Goal: Download file/media

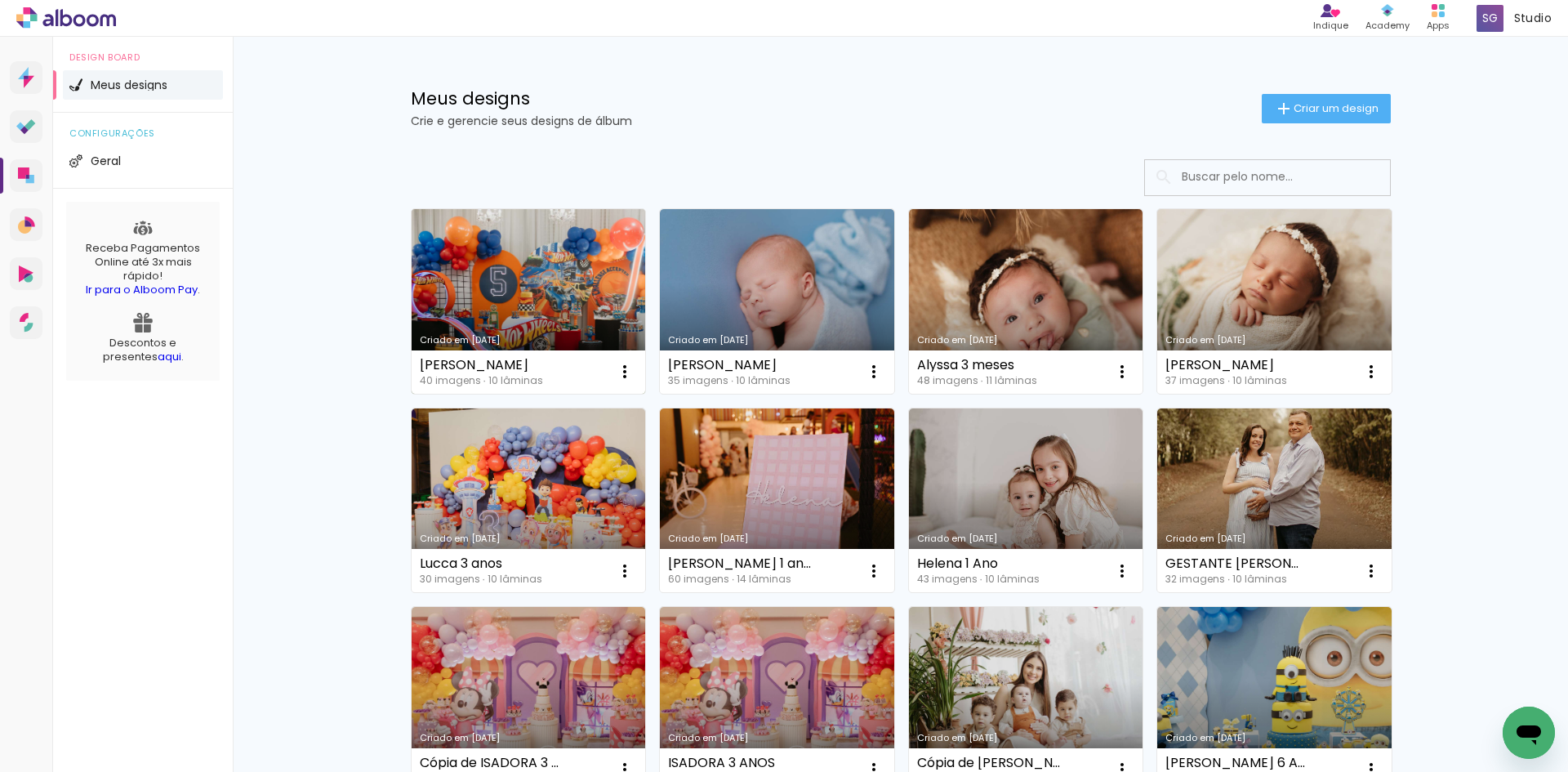
click at [527, 298] on link "Criado em [DATE]" at bounding box center [528, 301] width 234 height 185
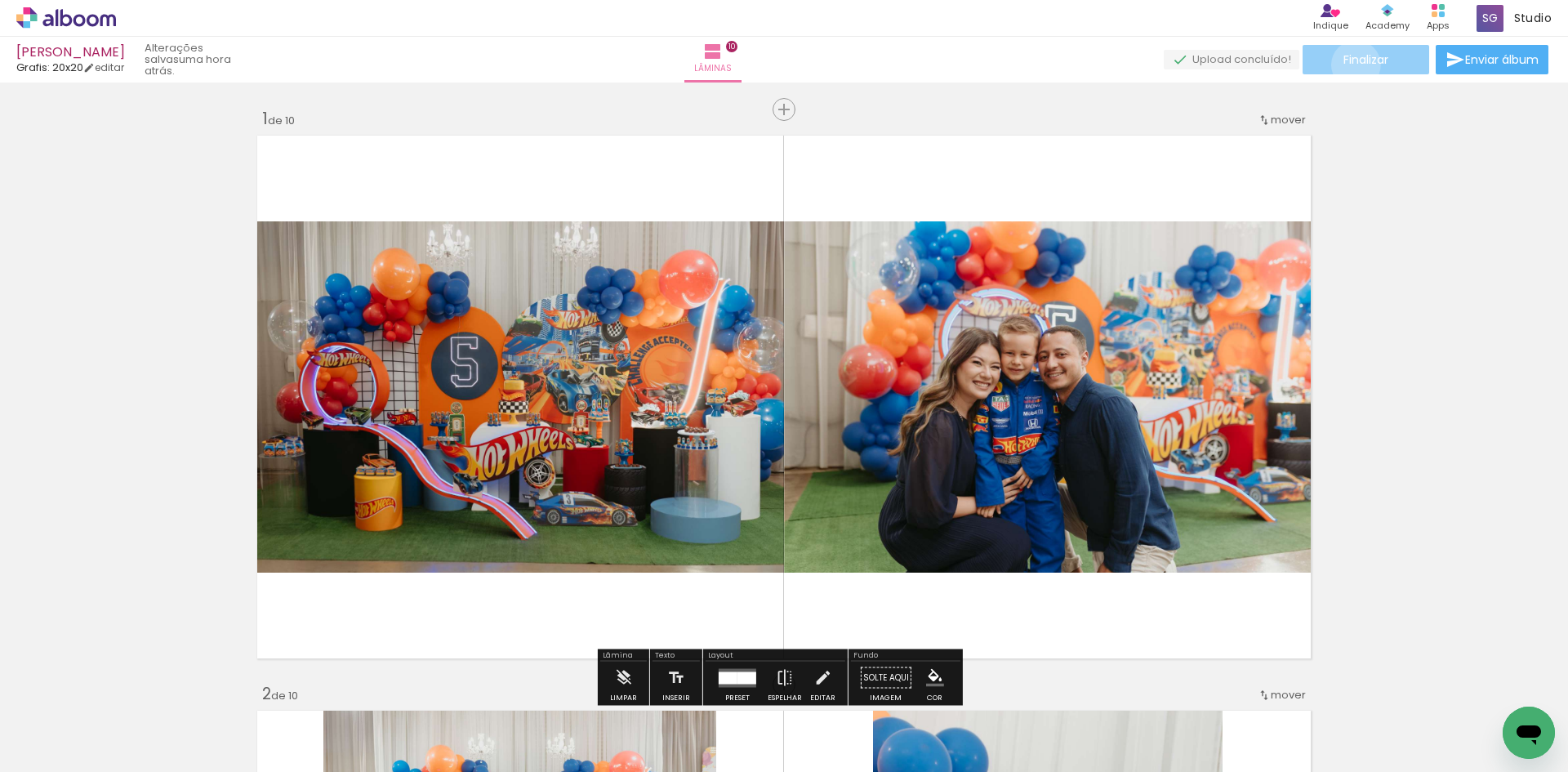
click at [1350, 65] on span "Finalizar" at bounding box center [1366, 59] width 45 height 11
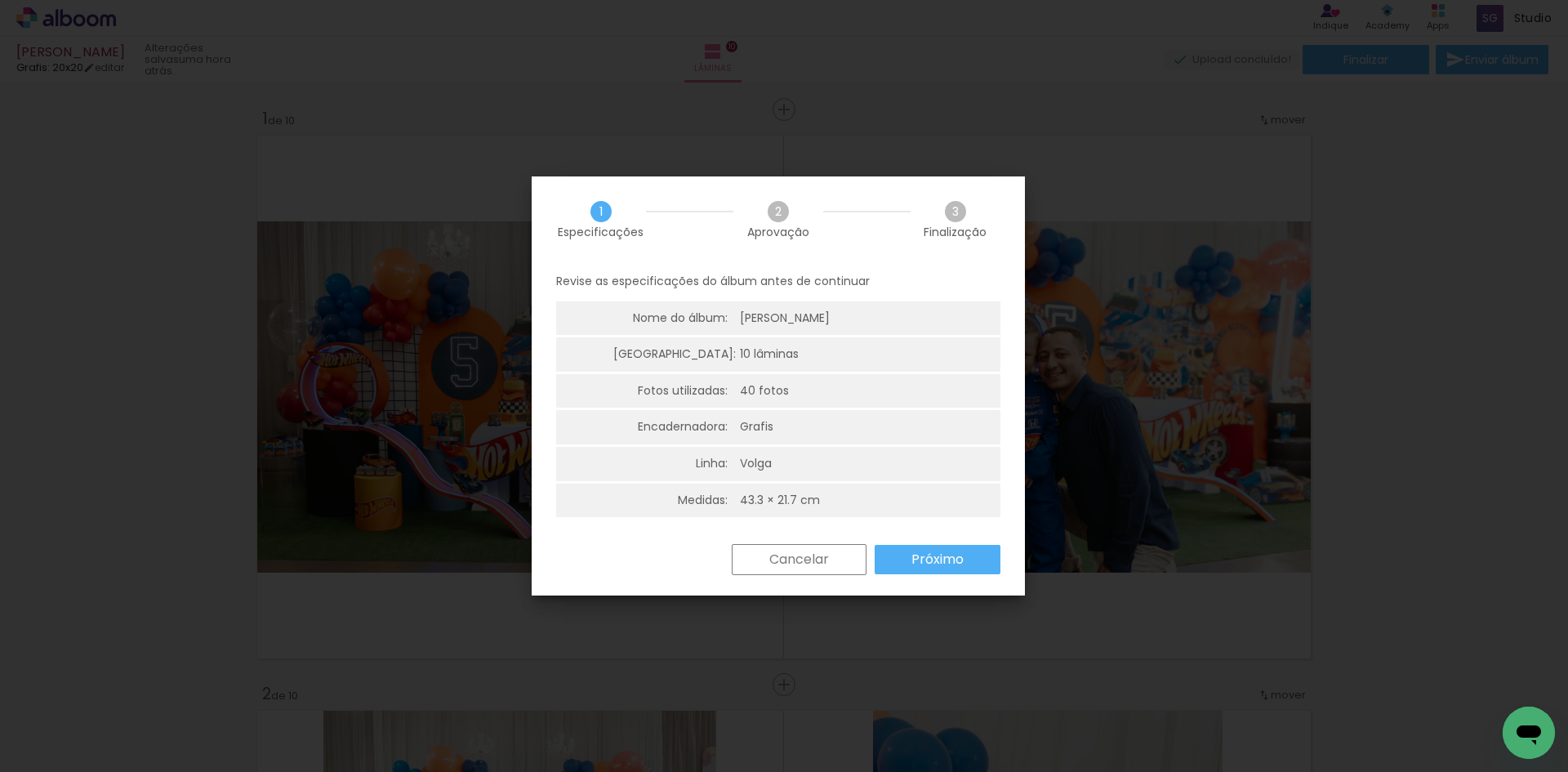
click at [0, 0] on slot "Próximo" at bounding box center [0, 0] width 0 height 0
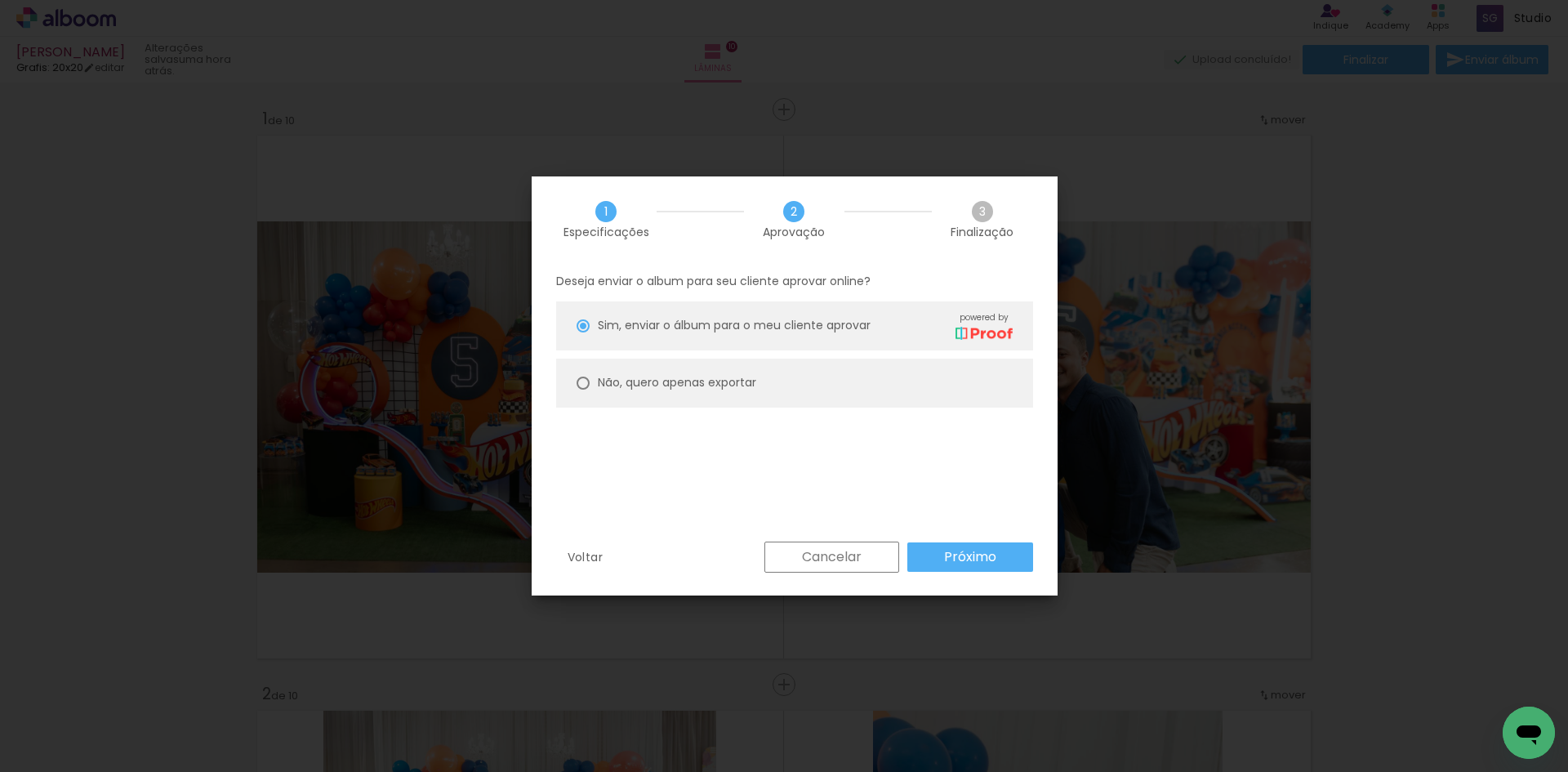
click at [589, 385] on paper-radio-button "Não, quero apenas exportar" at bounding box center [794, 383] width 477 height 49
type paper-radio-button "on"
click at [0, 0] on slot "Próximo" at bounding box center [0, 0] width 0 height 0
type input "Alta, 300 DPI"
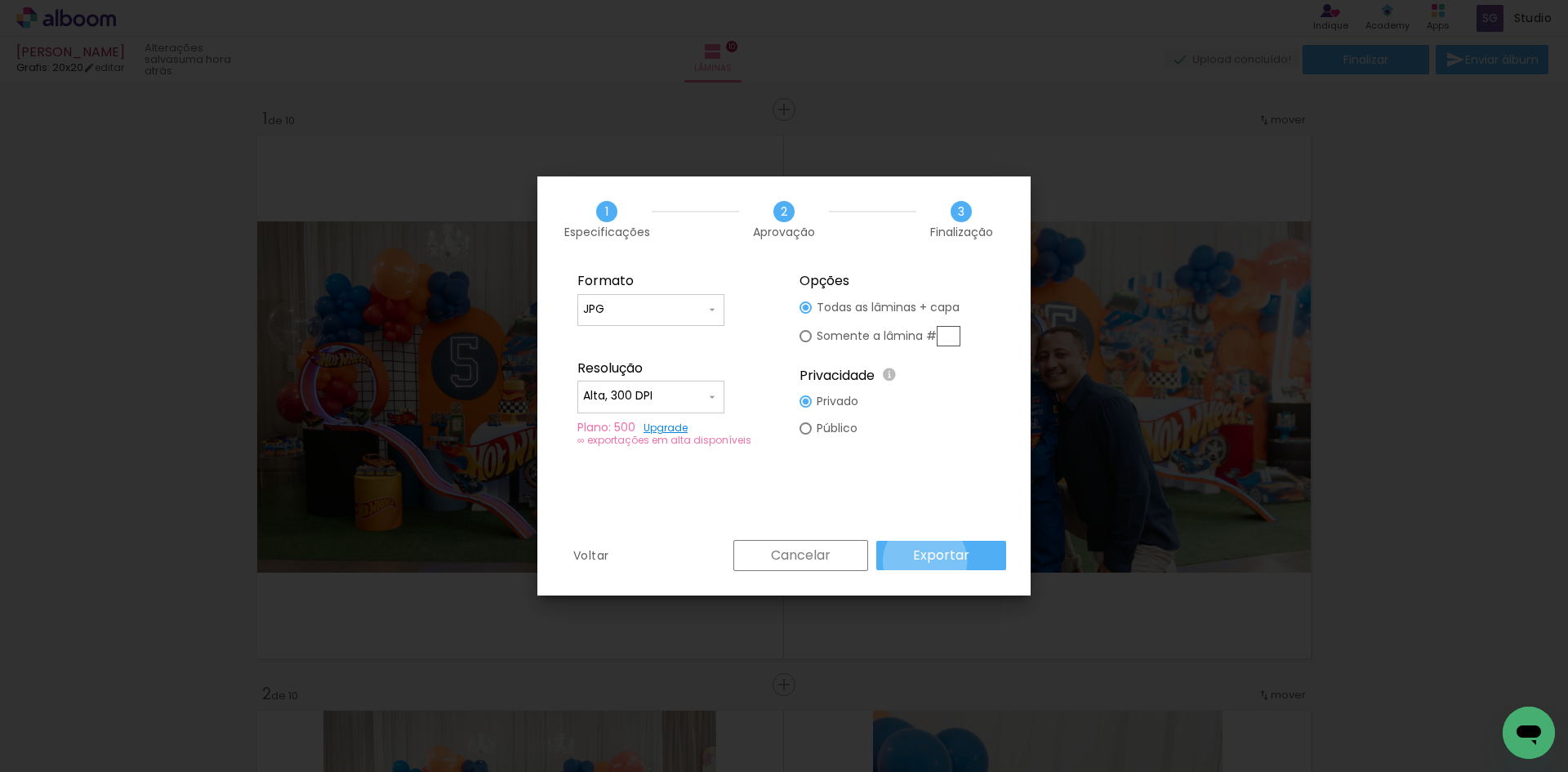
click at [0, 0] on slot "Exportar" at bounding box center [0, 0] width 0 height 0
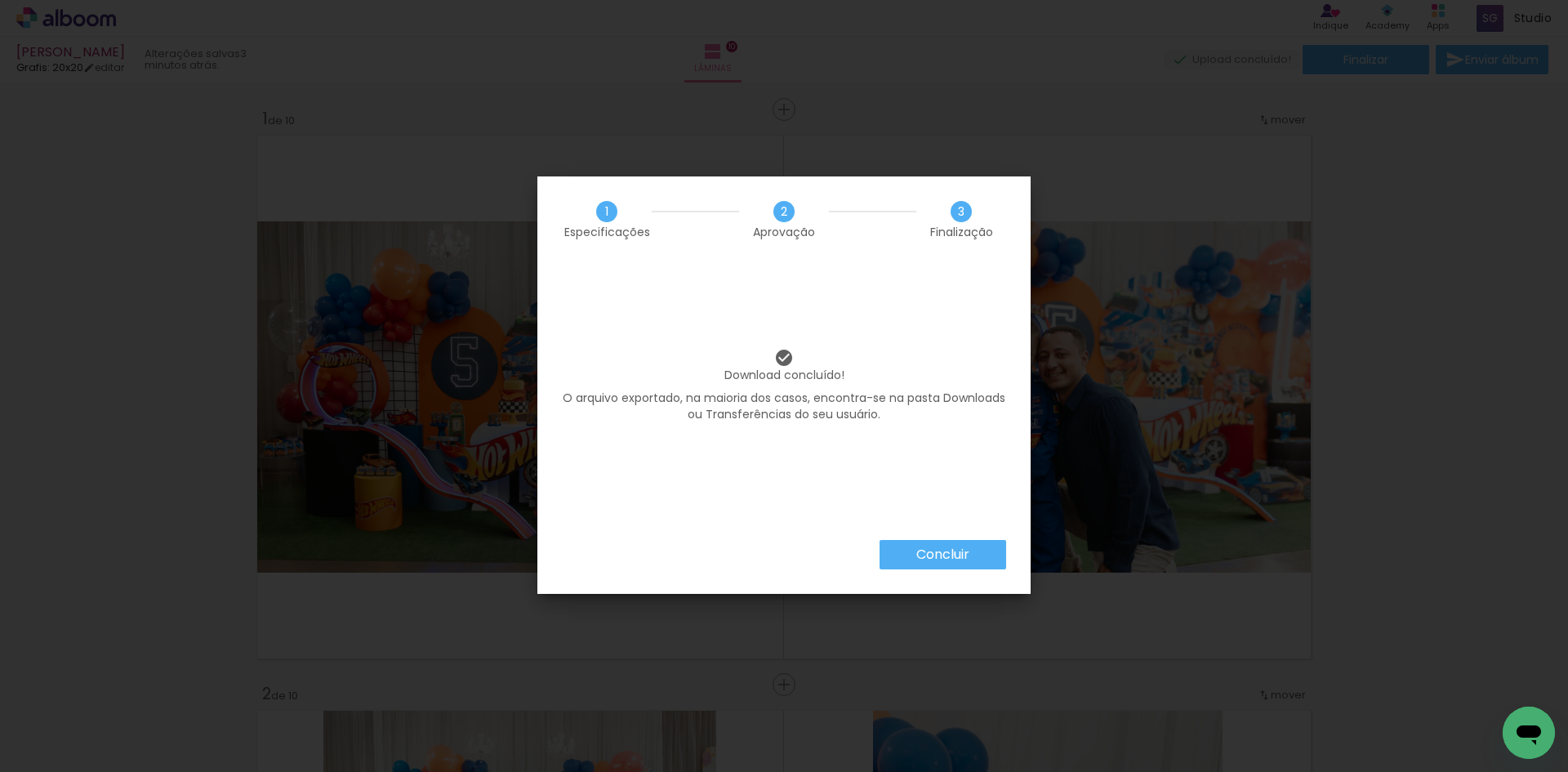
click at [0, 0] on slot "Concluir" at bounding box center [0, 0] width 0 height 0
